Goal: Find specific page/section: Find specific page/section

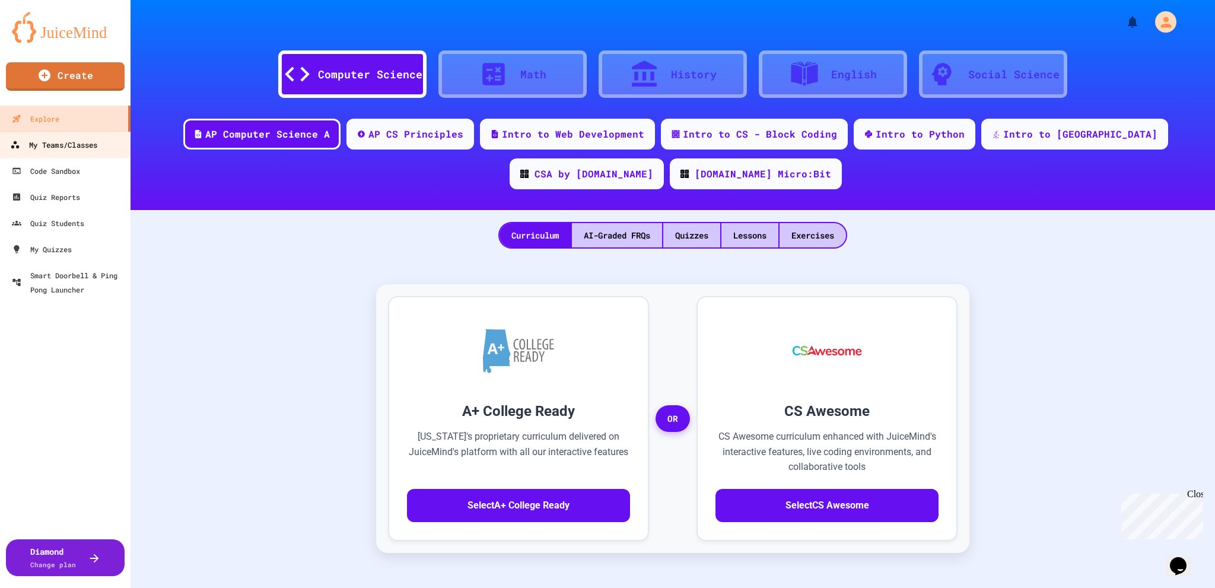
click at [58, 151] on div "My Teams/Classes" at bounding box center [53, 145] width 87 height 15
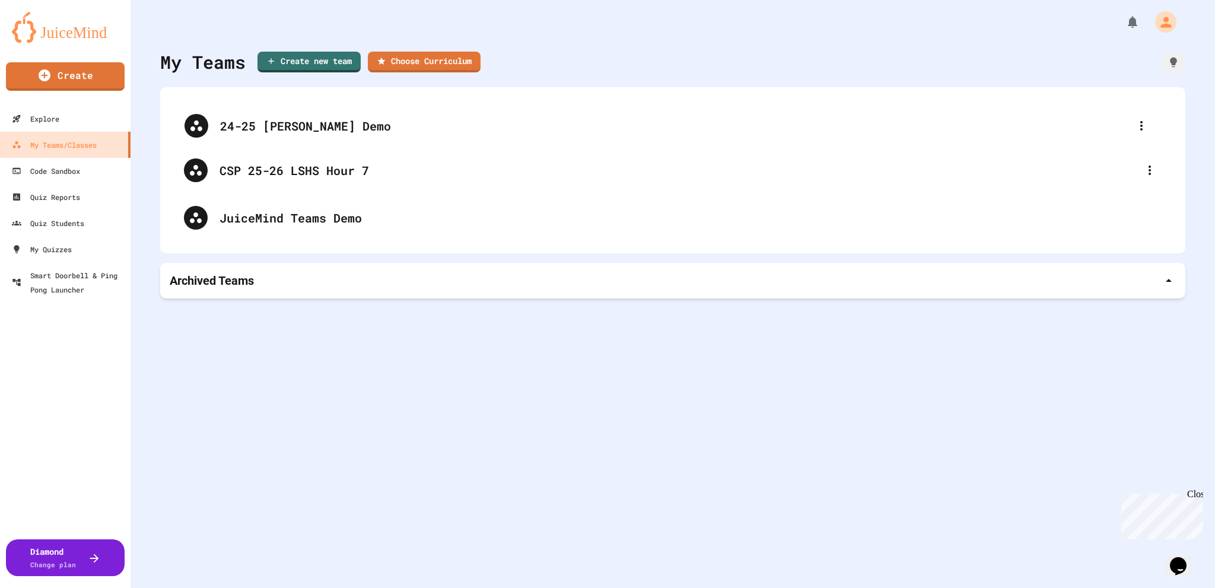
click at [364, 112] on div "24-25 [PERSON_NAME] Demo CSP 25-26 LSHS Hour 7 JuiceMind Teams Demo" at bounding box center [672, 170] width 1001 height 142
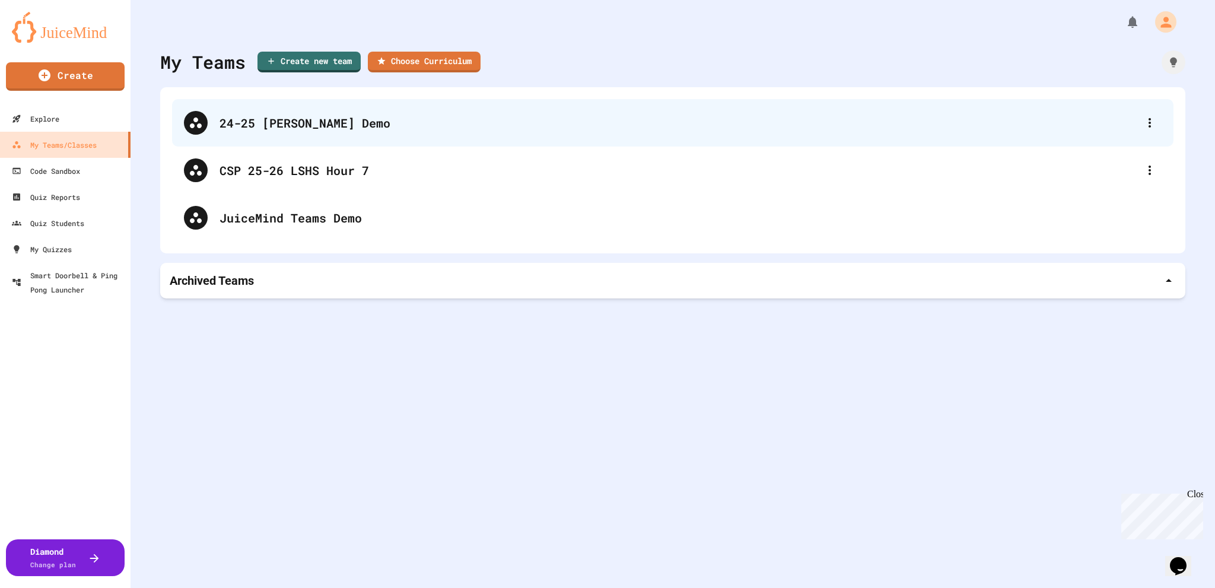
click at [355, 121] on div "24-25 [PERSON_NAME] Demo" at bounding box center [678, 123] width 918 height 18
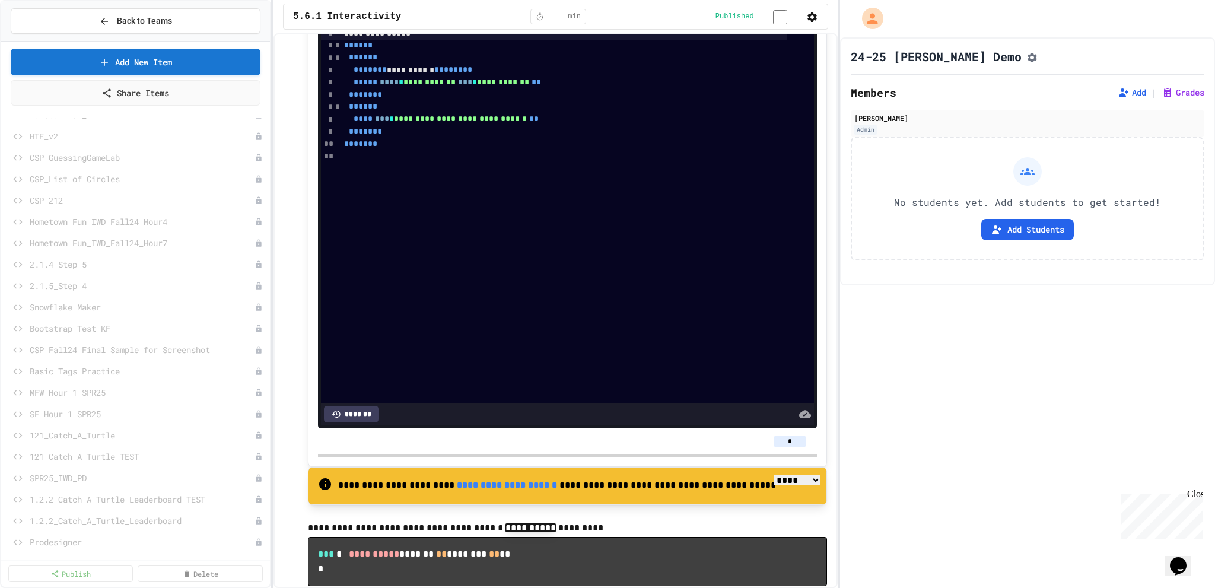
scroll to position [1172, 0]
